Goal: Navigation & Orientation: Find specific page/section

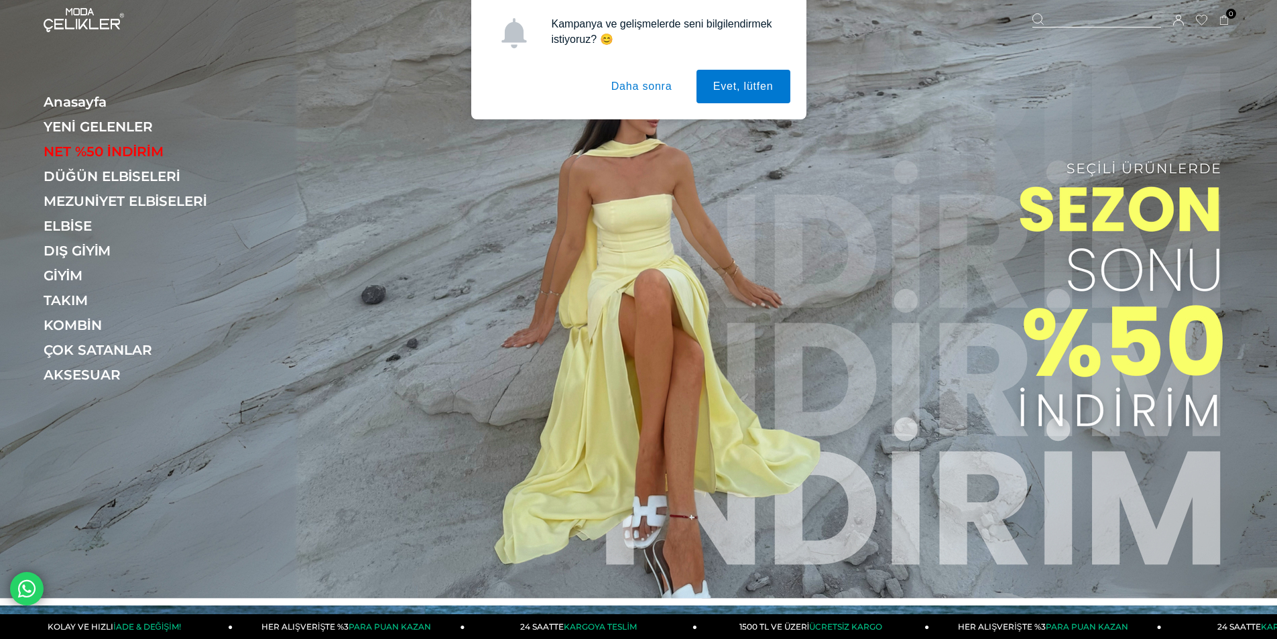
click at [613, 88] on button "Daha sonra" at bounding box center [641, 87] width 94 height 34
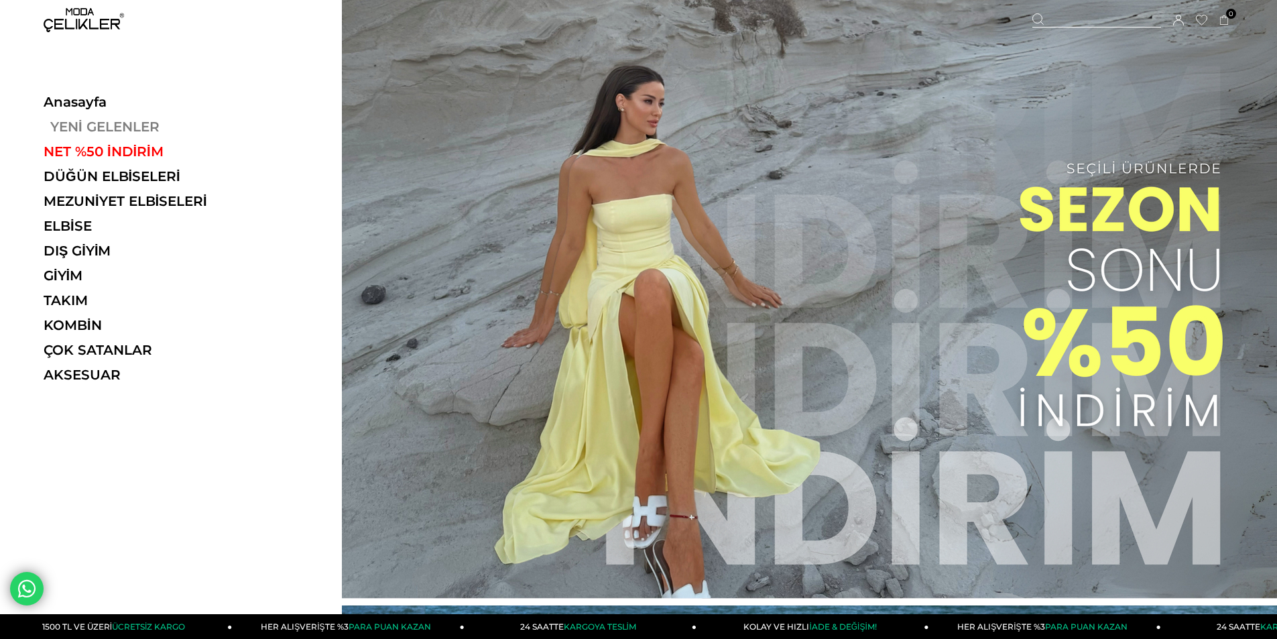
click at [79, 121] on link "YENİ GELENLER" at bounding box center [136, 127] width 184 height 16
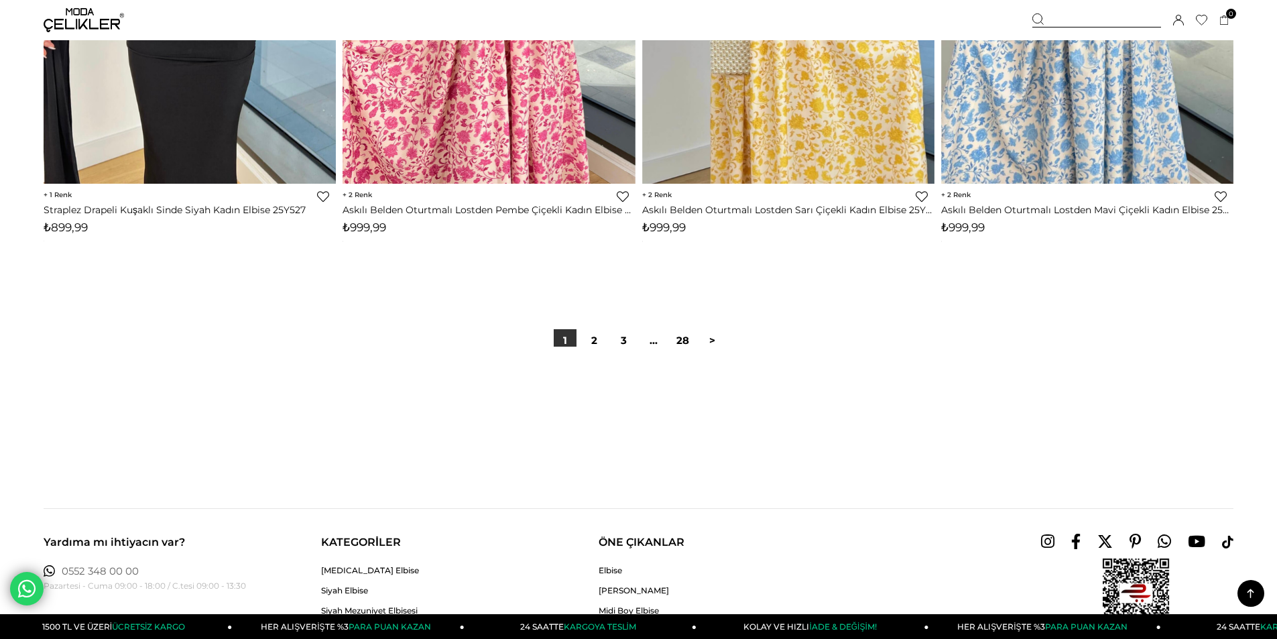
scroll to position [9703, 0]
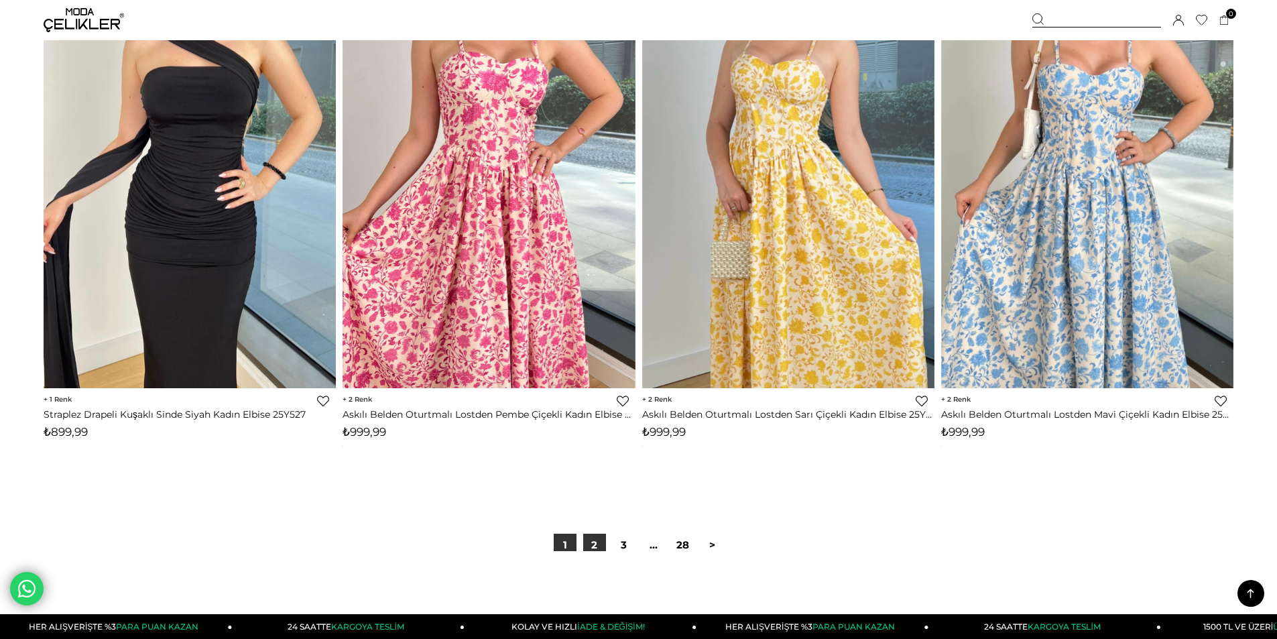
click at [590, 544] on link "2" at bounding box center [594, 544] width 23 height 23
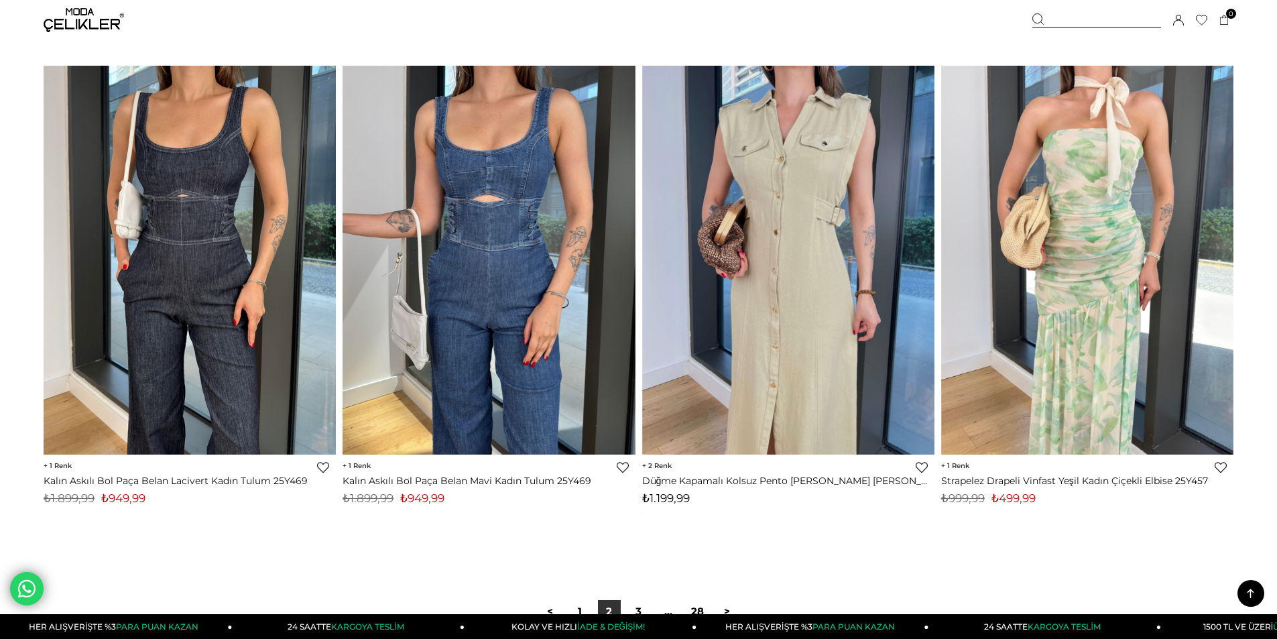
scroll to position [10118, 0]
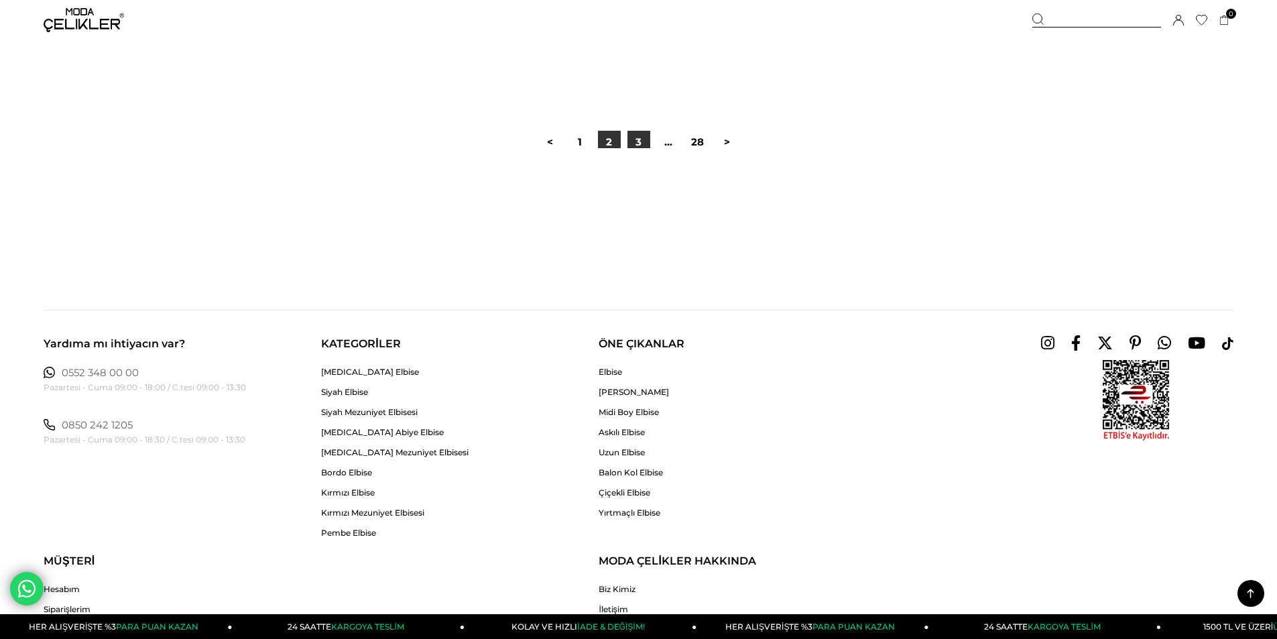
click at [641, 137] on link "3" at bounding box center [638, 142] width 23 height 23
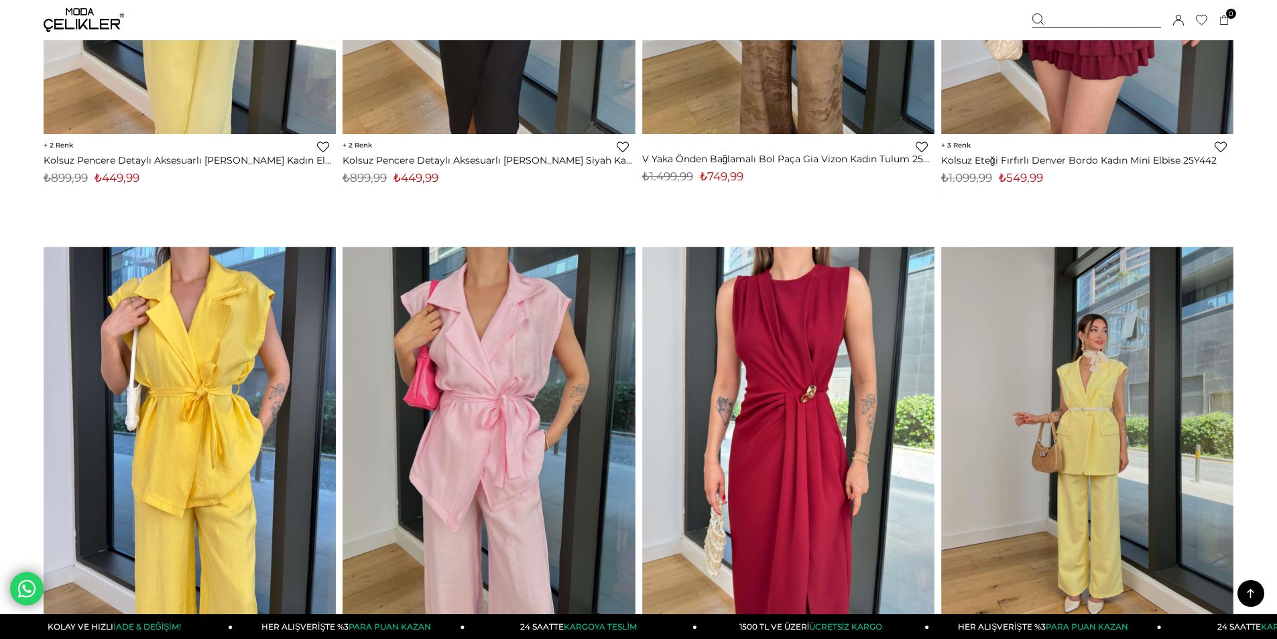
scroll to position [1206, 0]
